Goal: Find specific page/section: Find specific page/section

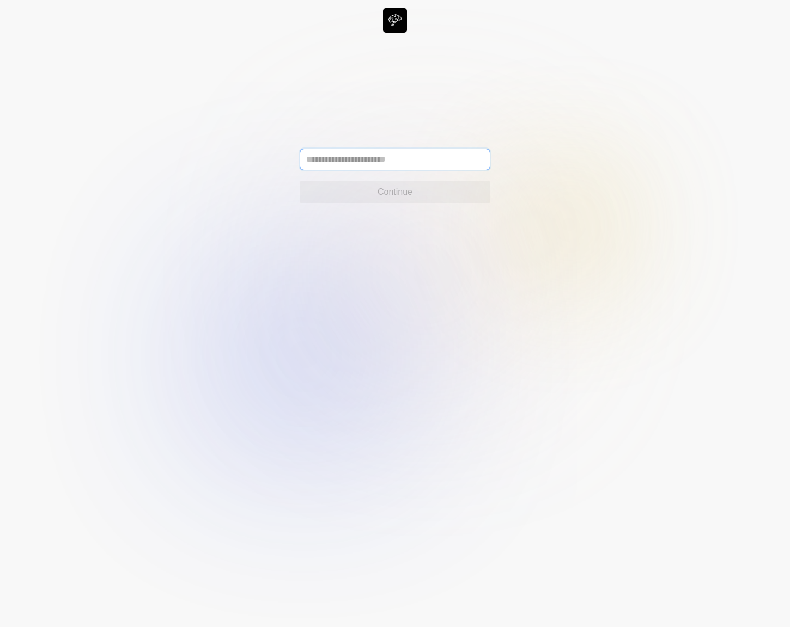
click at [415, 167] on input "text" at bounding box center [395, 160] width 191 height 22
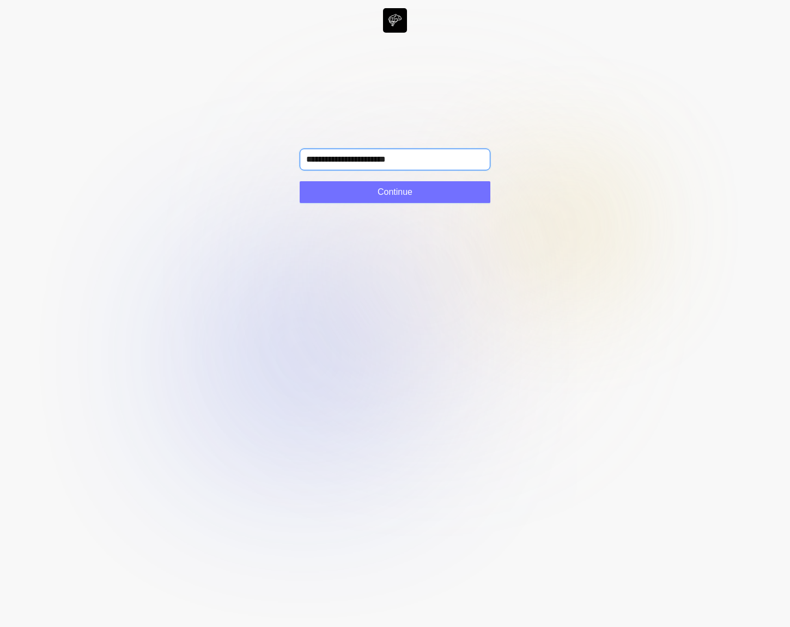
type input "**********"
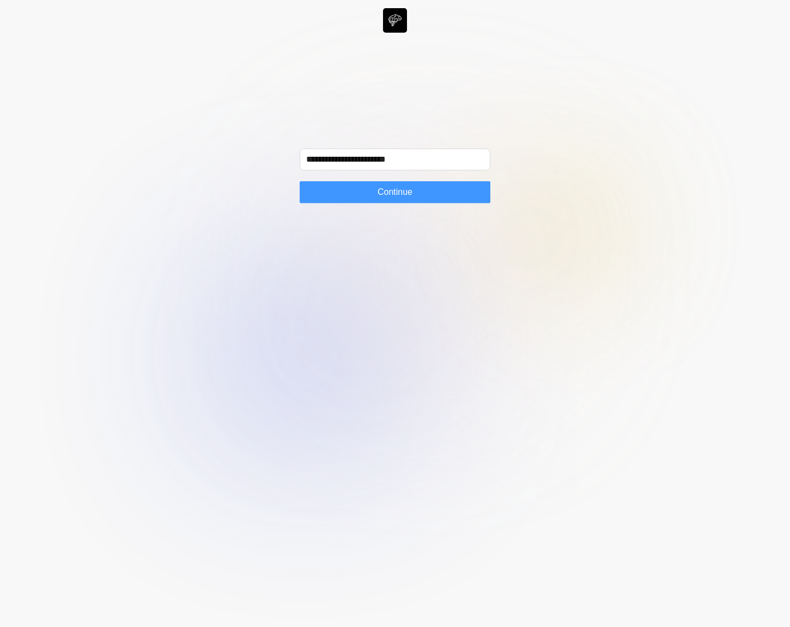
click at [449, 199] on button "Continue" at bounding box center [395, 192] width 191 height 22
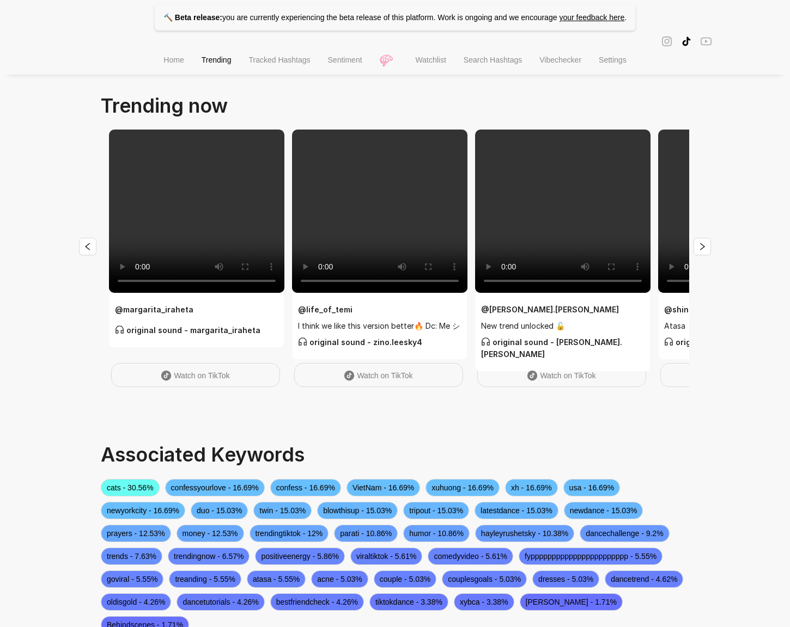
click at [347, 62] on span "Sentiment" at bounding box center [345, 60] width 34 height 9
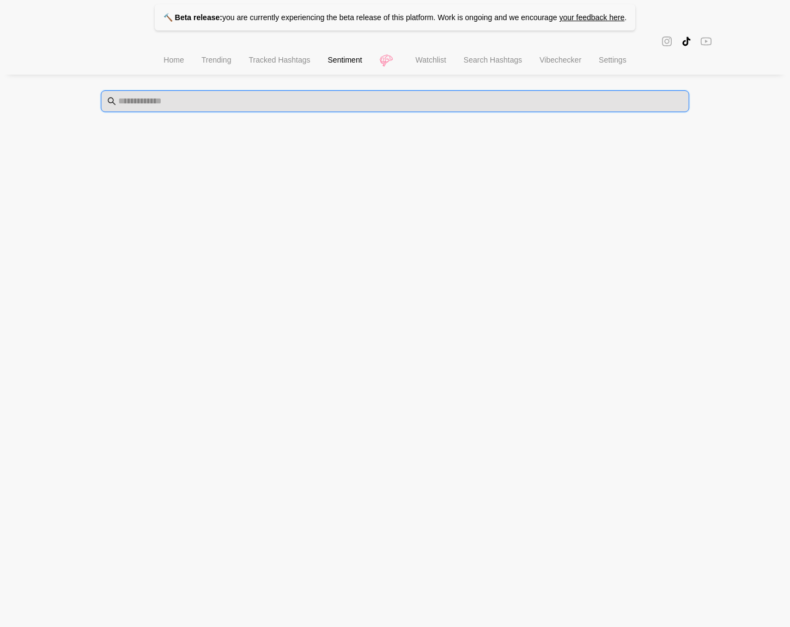
click at [286, 99] on input "text" at bounding box center [400, 101] width 564 height 13
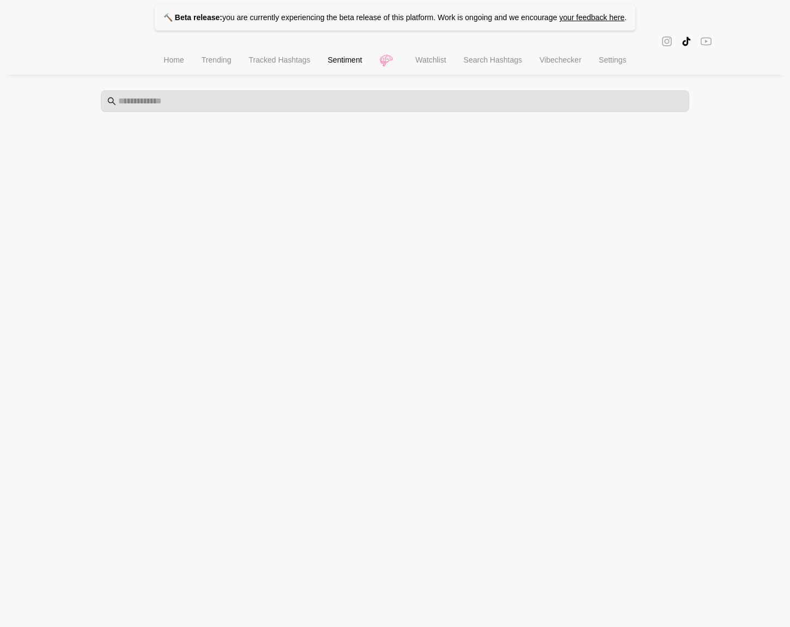
click at [329, 56] on li "Sentiment" at bounding box center [345, 61] width 52 height 28
click at [279, 63] on span "Tracked Hashtags" at bounding box center [279, 60] width 62 height 9
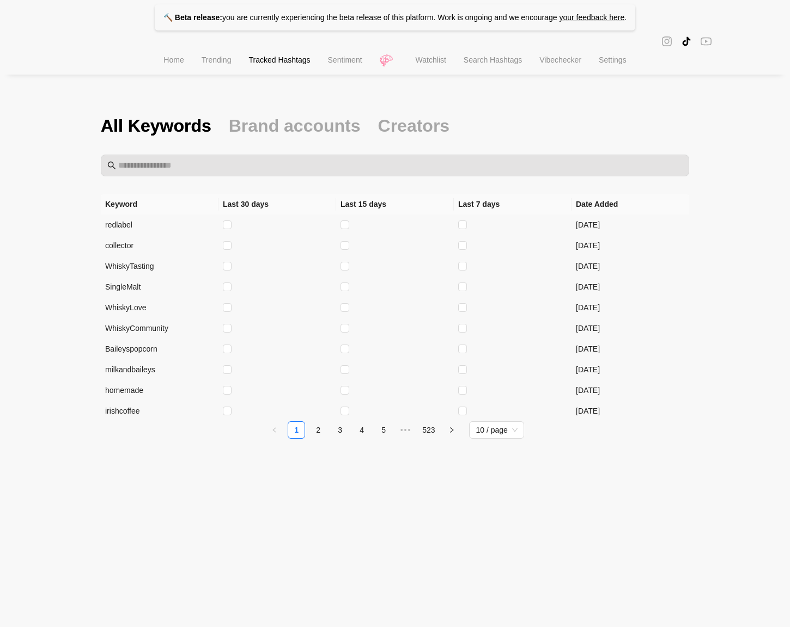
click at [210, 71] on li "Trending" at bounding box center [216, 61] width 47 height 28
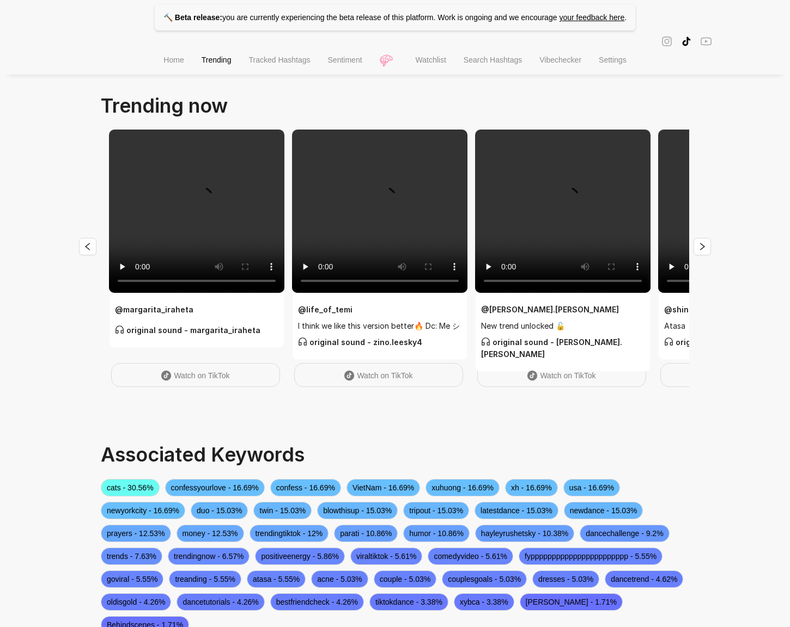
scroll to position [68, 0]
